Goal: Find specific page/section: Find specific page/section

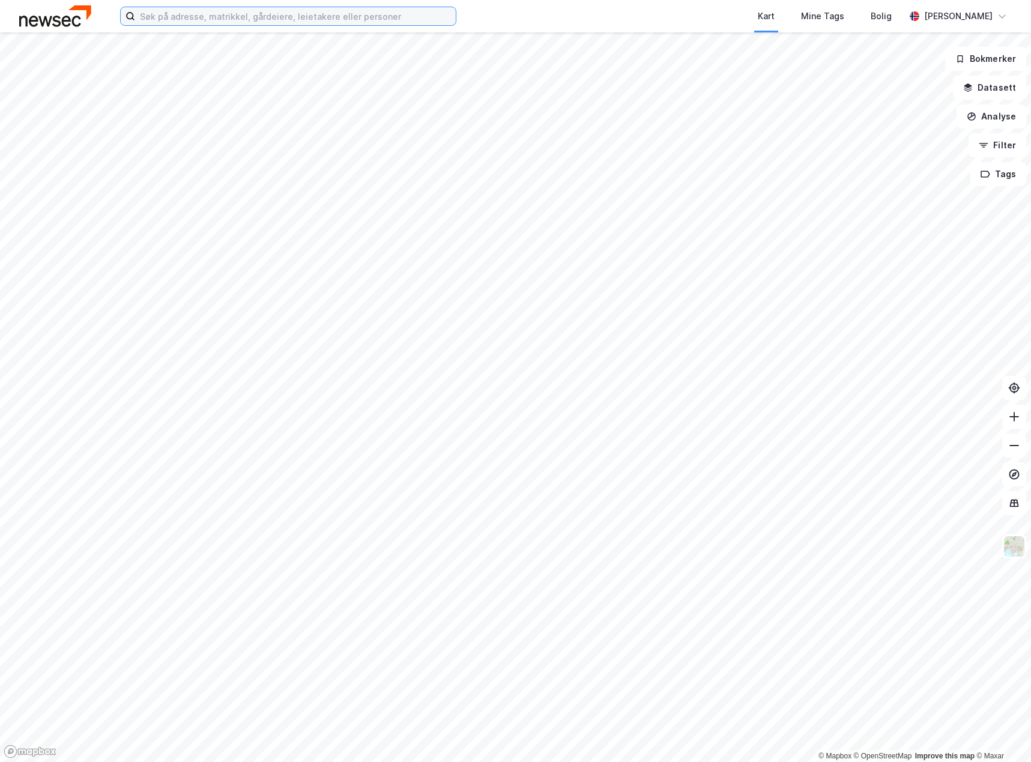
click at [210, 19] on input at bounding box center [295, 16] width 321 height 18
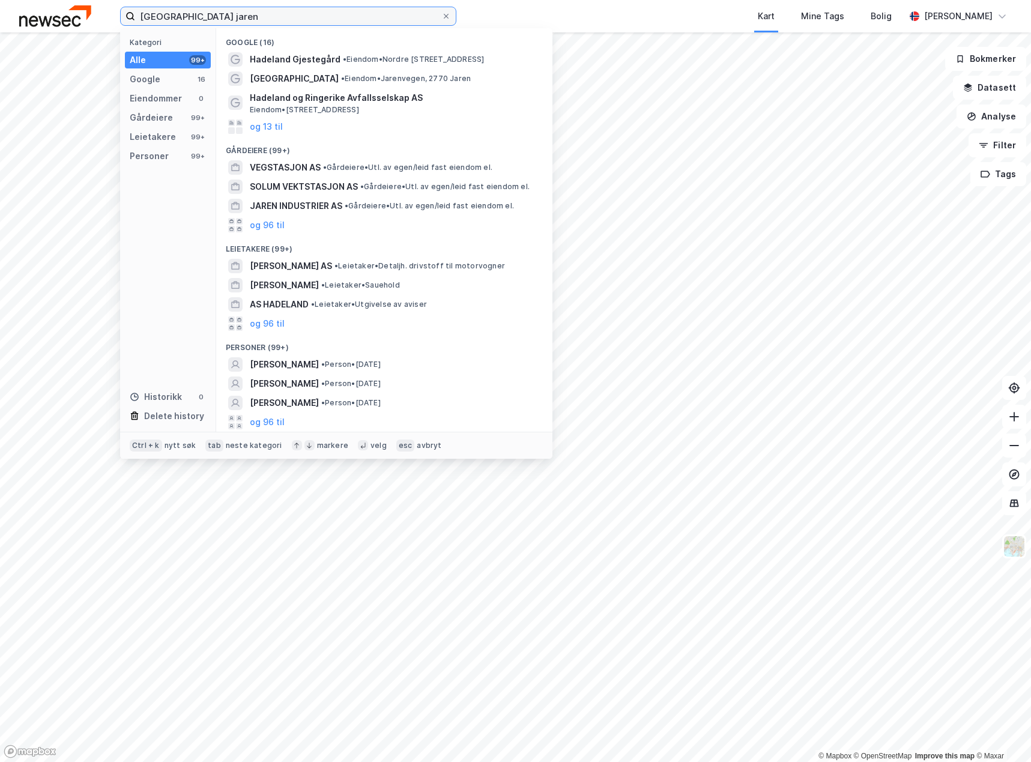
drag, startPoint x: 256, startPoint y: 18, endPoint x: 136, endPoint y: 19, distance: 120.1
click at [136, 19] on input "hadeland vegstasjon jaren" at bounding box center [288, 16] width 306 height 18
click at [261, 19] on input "hadeland vegstasjon jaren" at bounding box center [288, 16] width 306 height 18
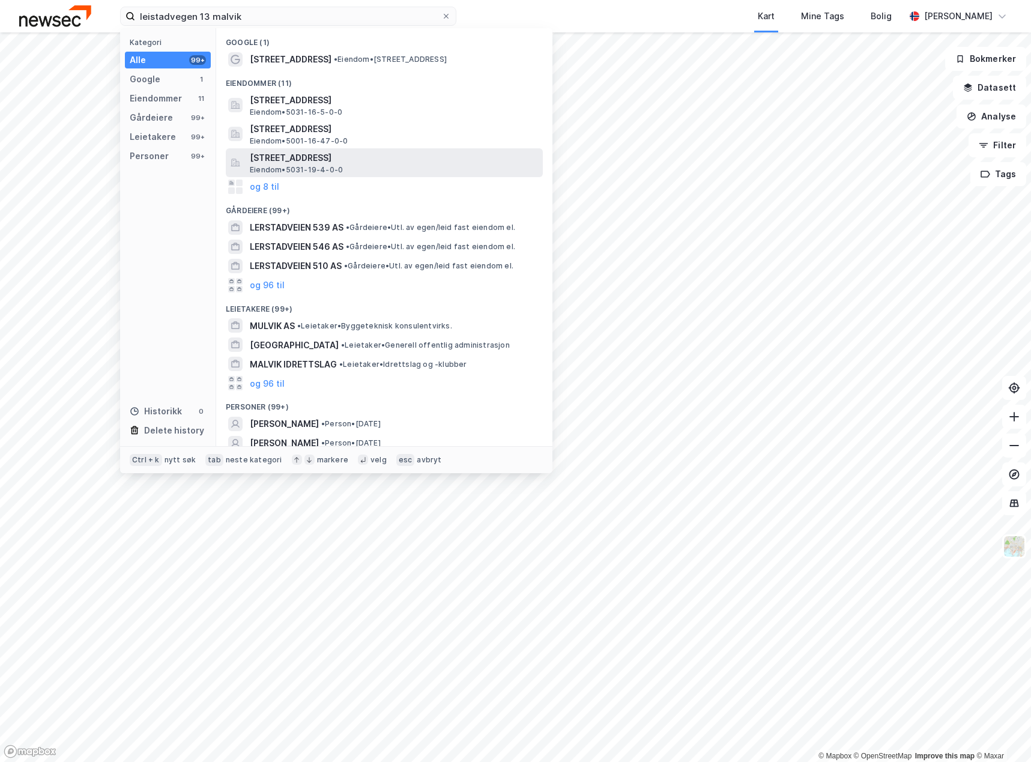
click at [378, 158] on span "Leistadvegen 1, 7560, VIKHAMMER, MALVIK" at bounding box center [394, 158] width 288 height 14
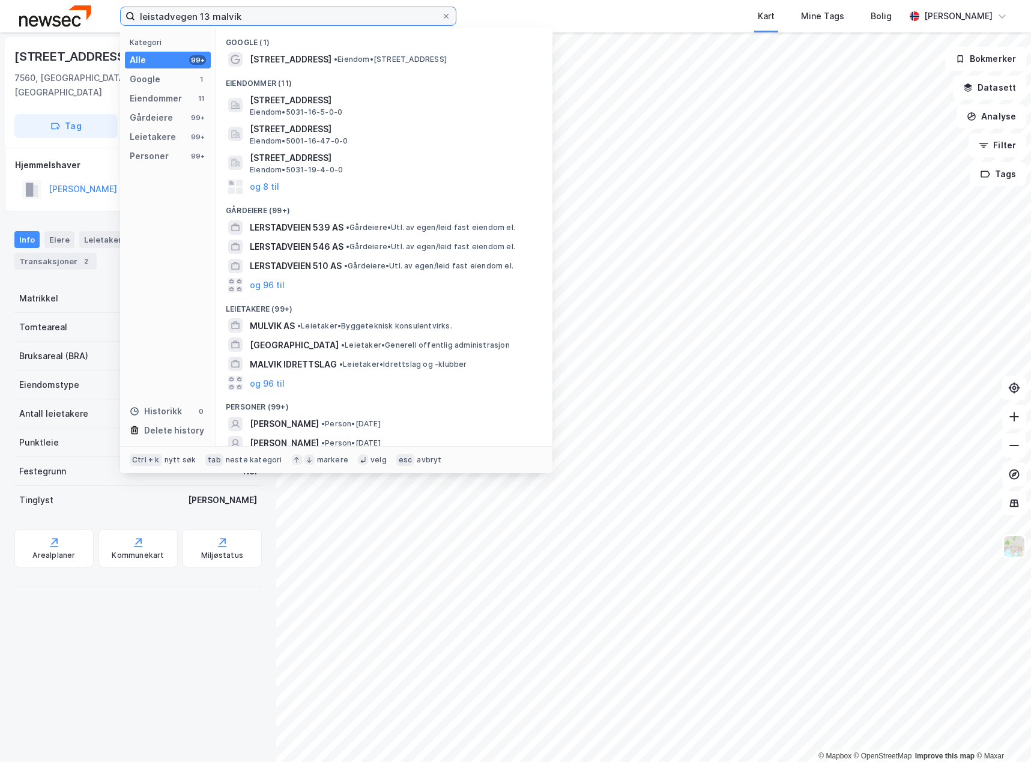
click at [262, 18] on input "leistadvegen 13 malvik" at bounding box center [288, 16] width 306 height 18
click at [262, 17] on input "leistadvegen 13 malvik" at bounding box center [288, 16] width 306 height 18
paste input "øyer vegstasjon 2636 øyer"
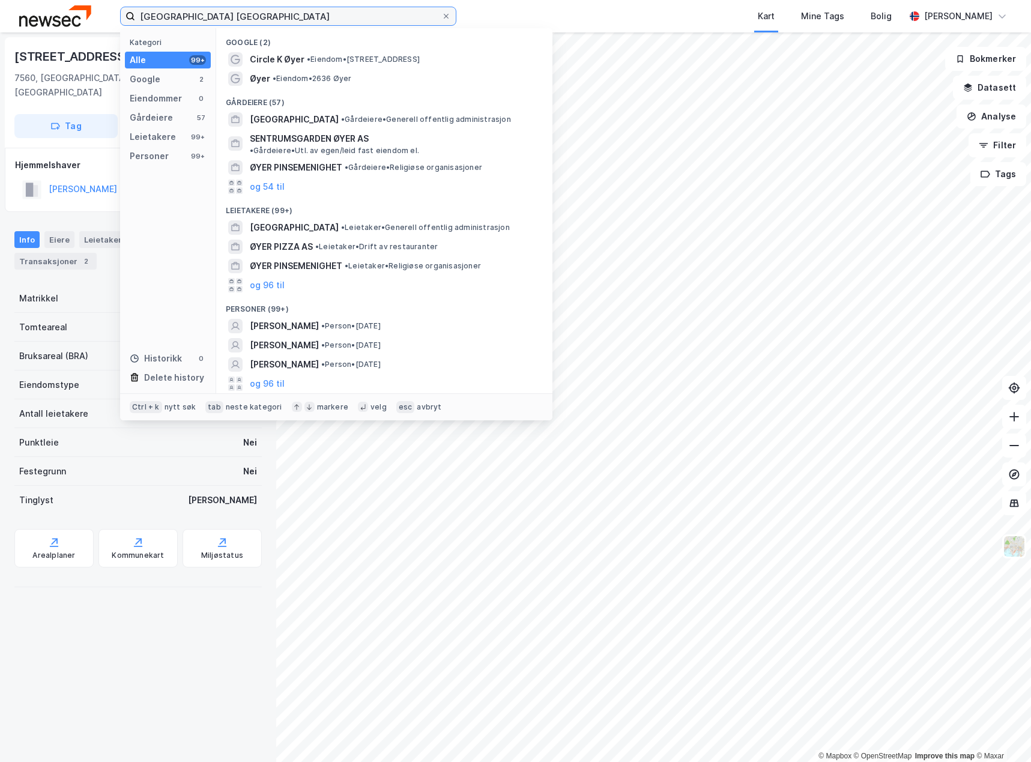
type input "øyer vegstasjon 2636 øyer"
